Goal: Task Accomplishment & Management: Use online tool/utility

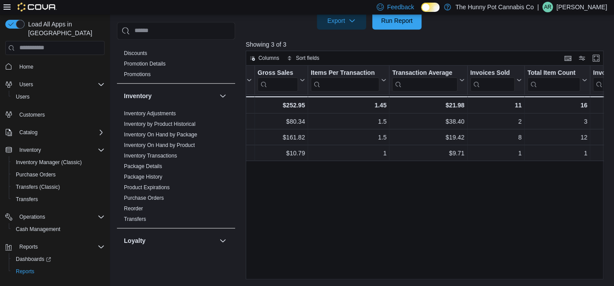
scroll to position [44, 0]
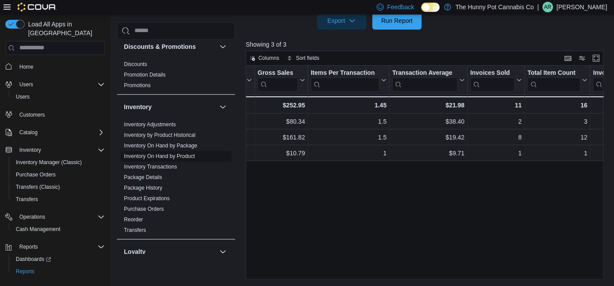
click at [184, 155] on link "Inventory On Hand by Product" at bounding box center [159, 156] width 71 height 6
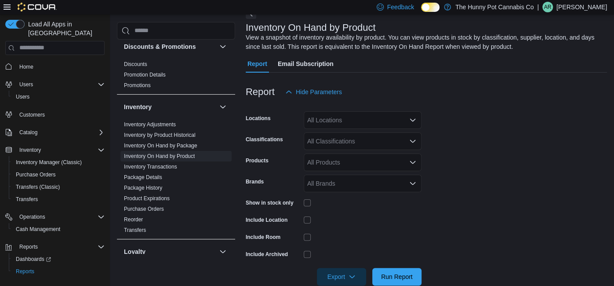
scroll to position [29, 0]
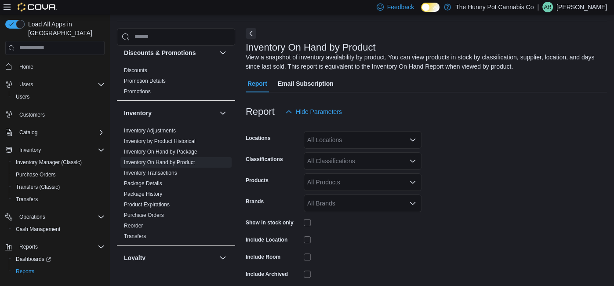
click at [356, 139] on div "All Locations" at bounding box center [363, 140] width 118 height 18
type input "***"
click at [370, 151] on div "[STREET_ADDRESS]" at bounding box center [362, 154] width 107 height 9
click at [459, 160] on form "Locations [STREET_ADDRESS] Classifications All Classifications Products All Pro…" at bounding box center [426, 212] width 361 height 185
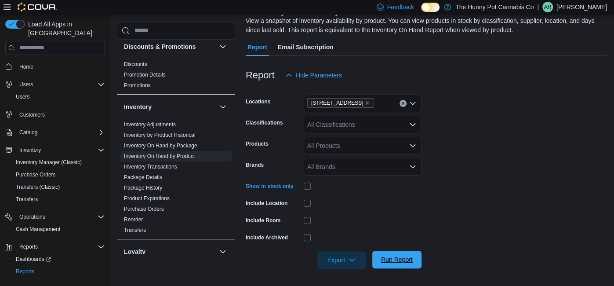
click at [404, 256] on span "Run Report" at bounding box center [397, 259] width 32 height 9
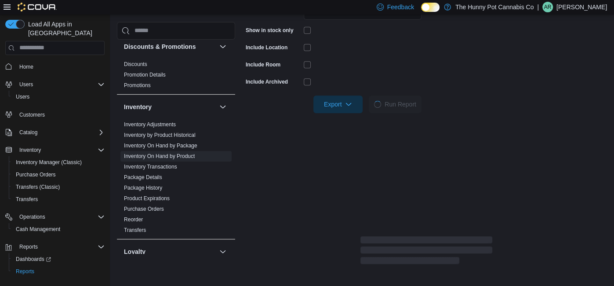
scroll to position [222, 0]
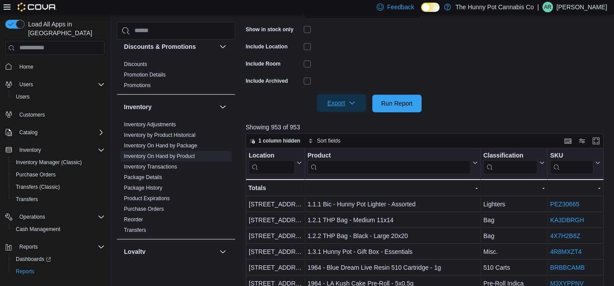
click at [331, 102] on span "Export" at bounding box center [341, 103] width 39 height 18
click at [346, 123] on span "Export to Excel" at bounding box center [343, 120] width 40 height 7
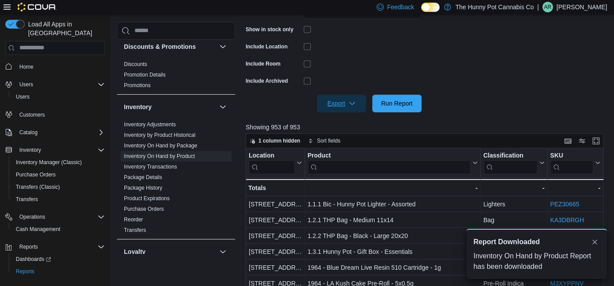
scroll to position [0, 0]
